Goal: Check status: Check status

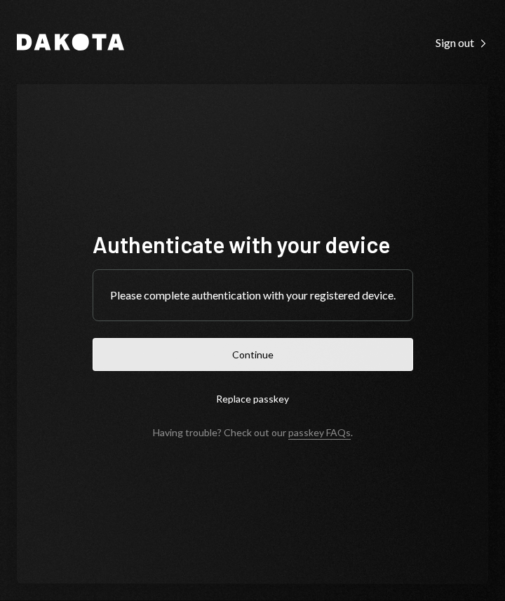
click at [345, 361] on button "Continue" at bounding box center [253, 354] width 320 height 33
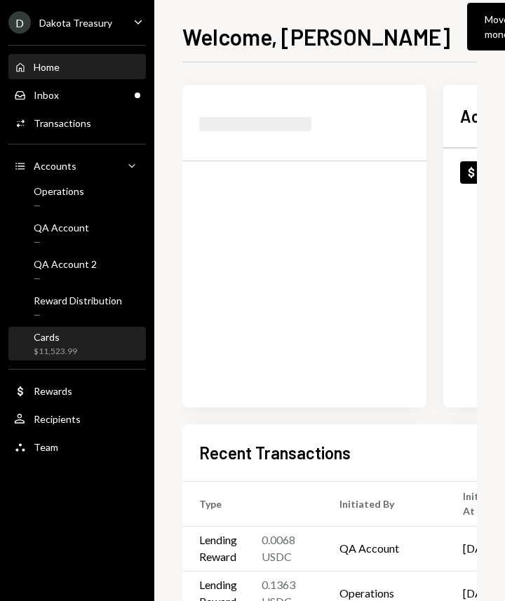
click at [57, 350] on div "$11,523.99" at bounding box center [55, 352] width 43 height 12
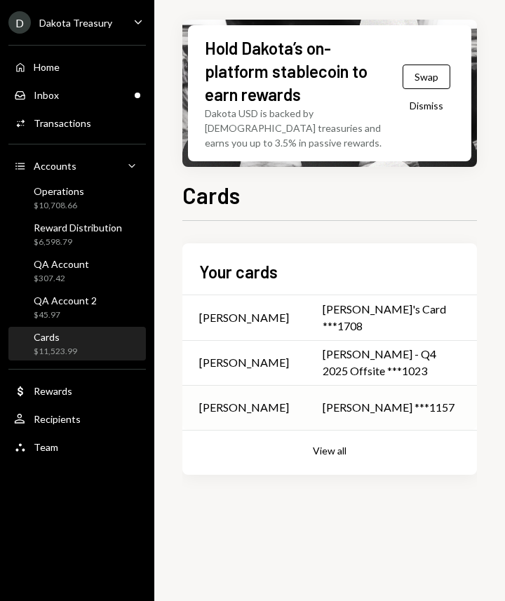
click at [348, 416] on td "[PERSON_NAME] ***1157" at bounding box center [391, 407] width 171 height 45
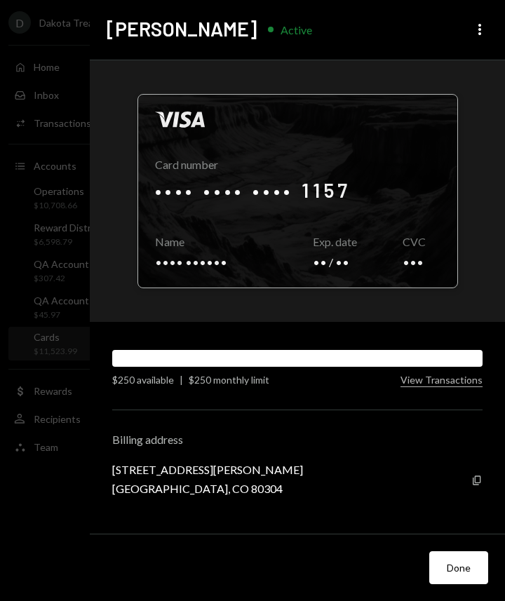
click at [367, 178] on div at bounding box center [297, 191] width 319 height 193
